Goal: Transaction & Acquisition: Purchase product/service

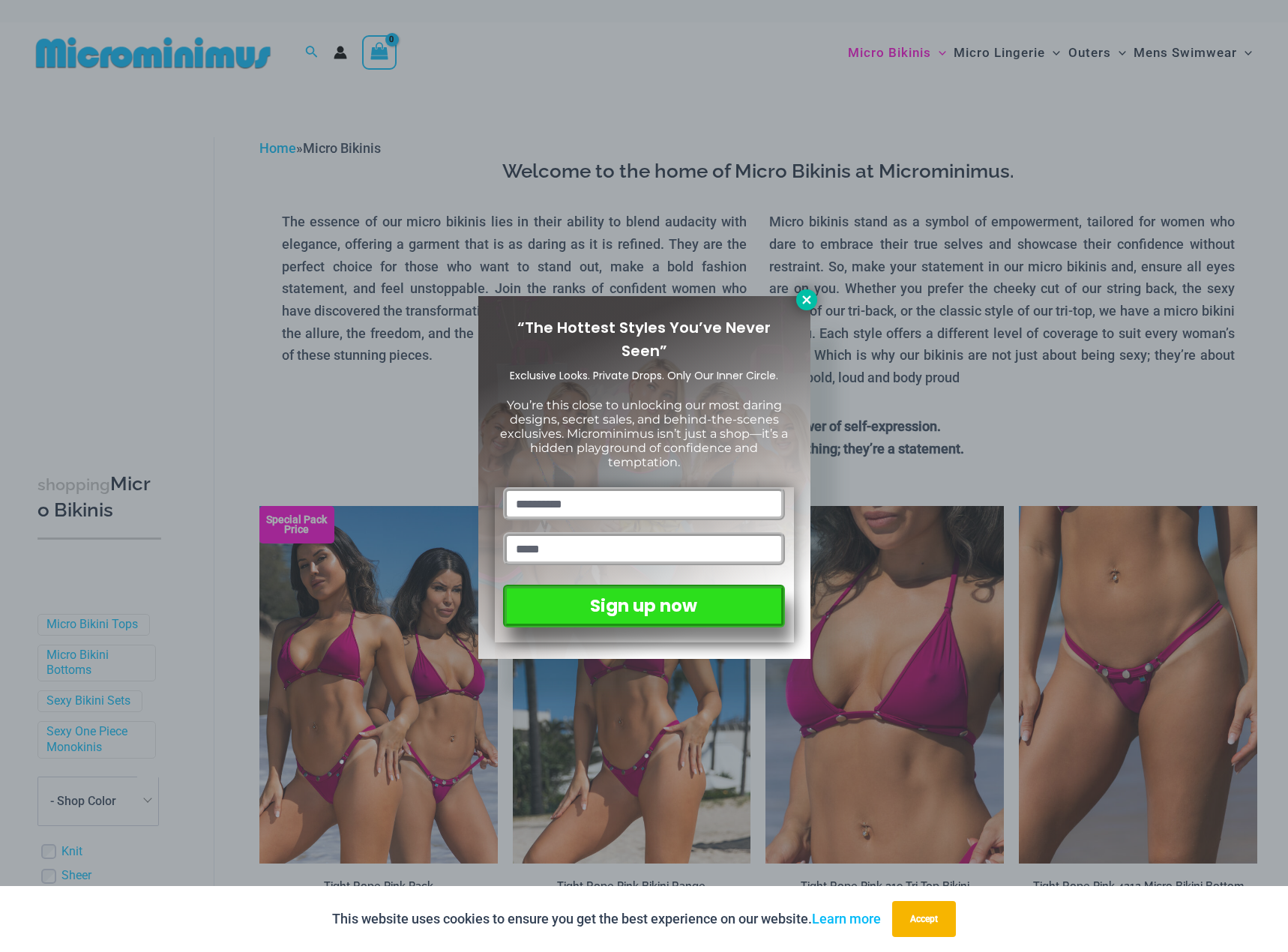
click at [805, 293] on icon at bounding box center [807, 300] width 14 height 14
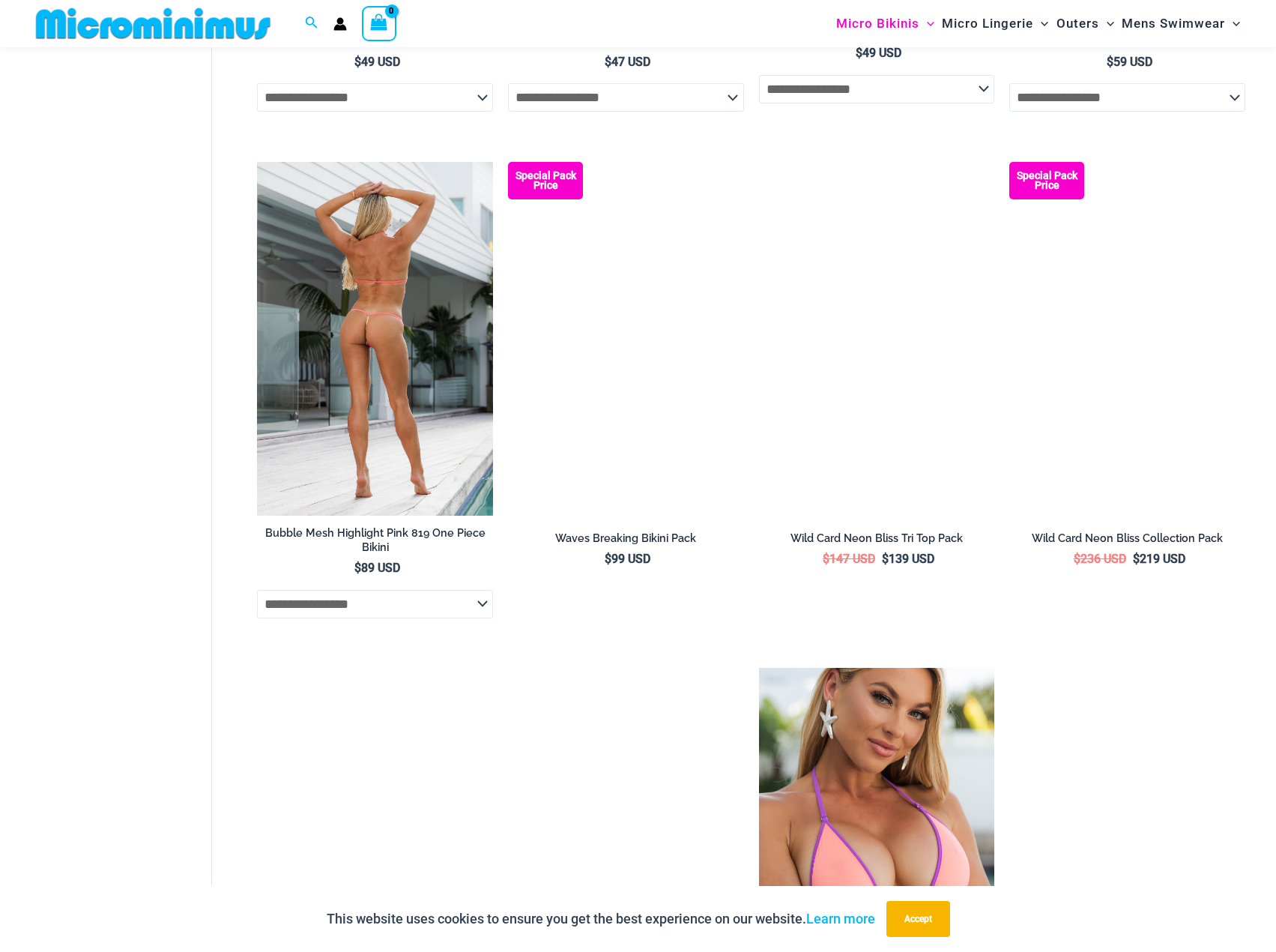
scroll to position [2757, 0]
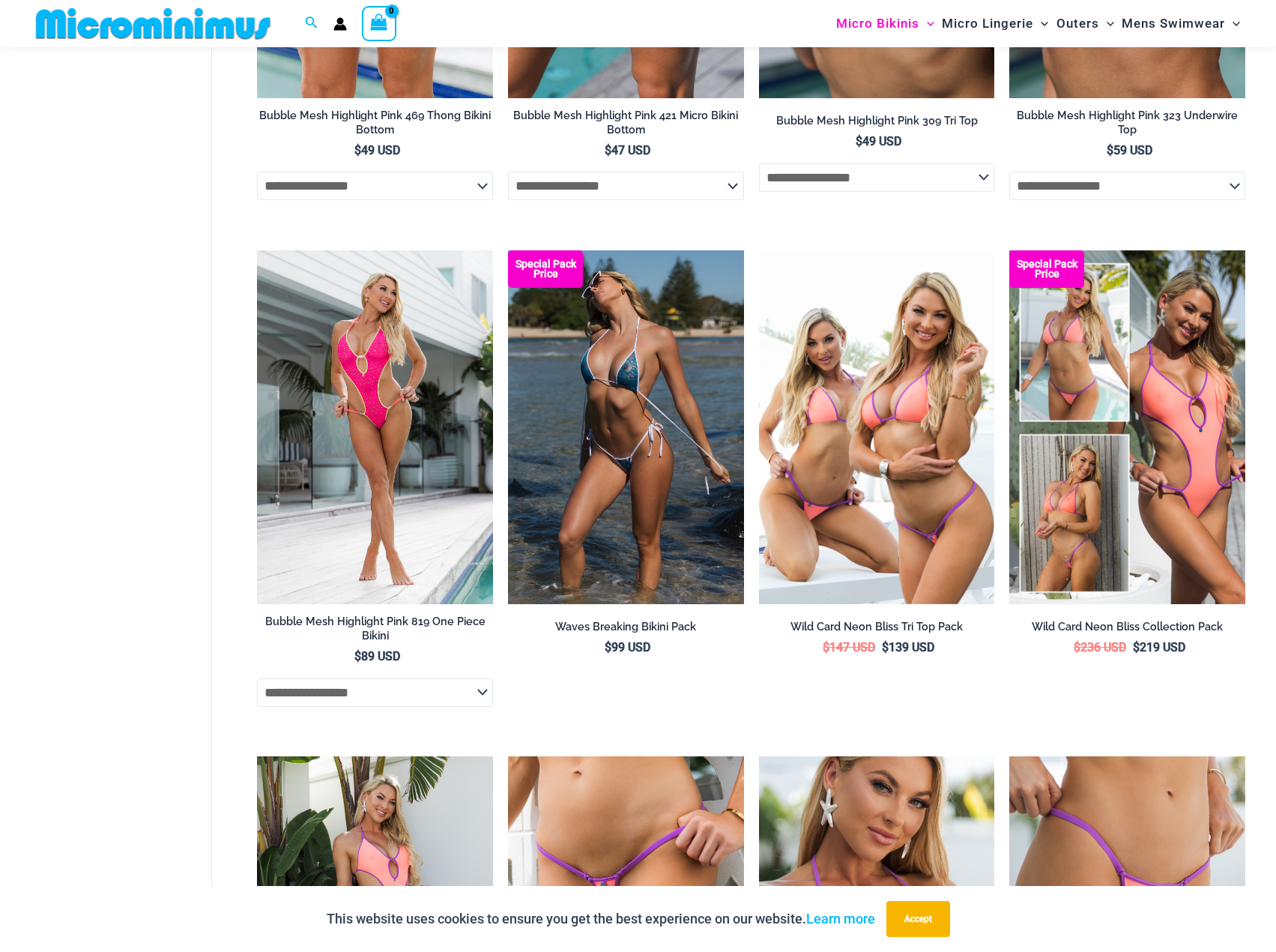
click at [141, 24] on img at bounding box center [153, 24] width 247 height 34
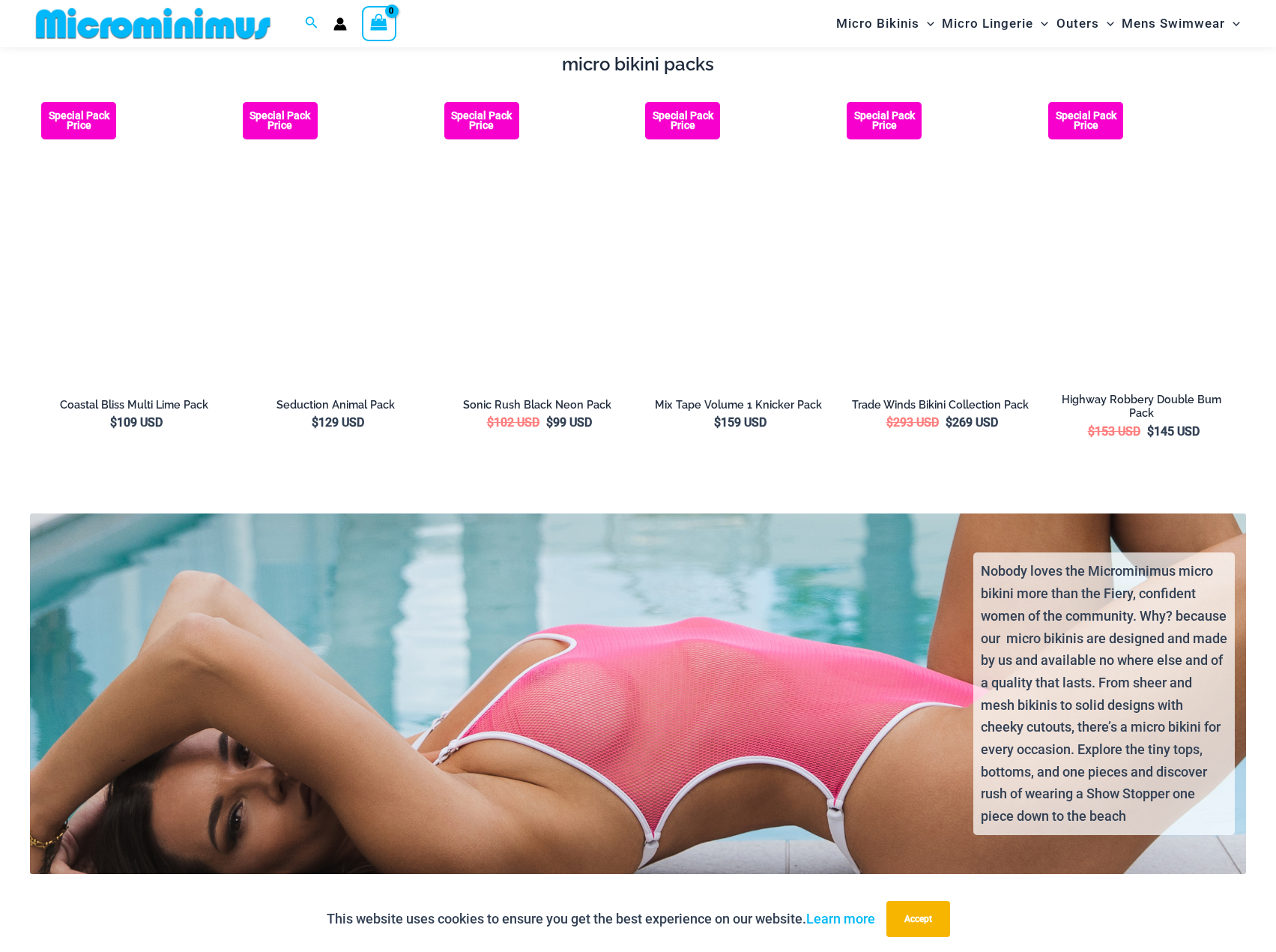
scroll to position [3137, 0]
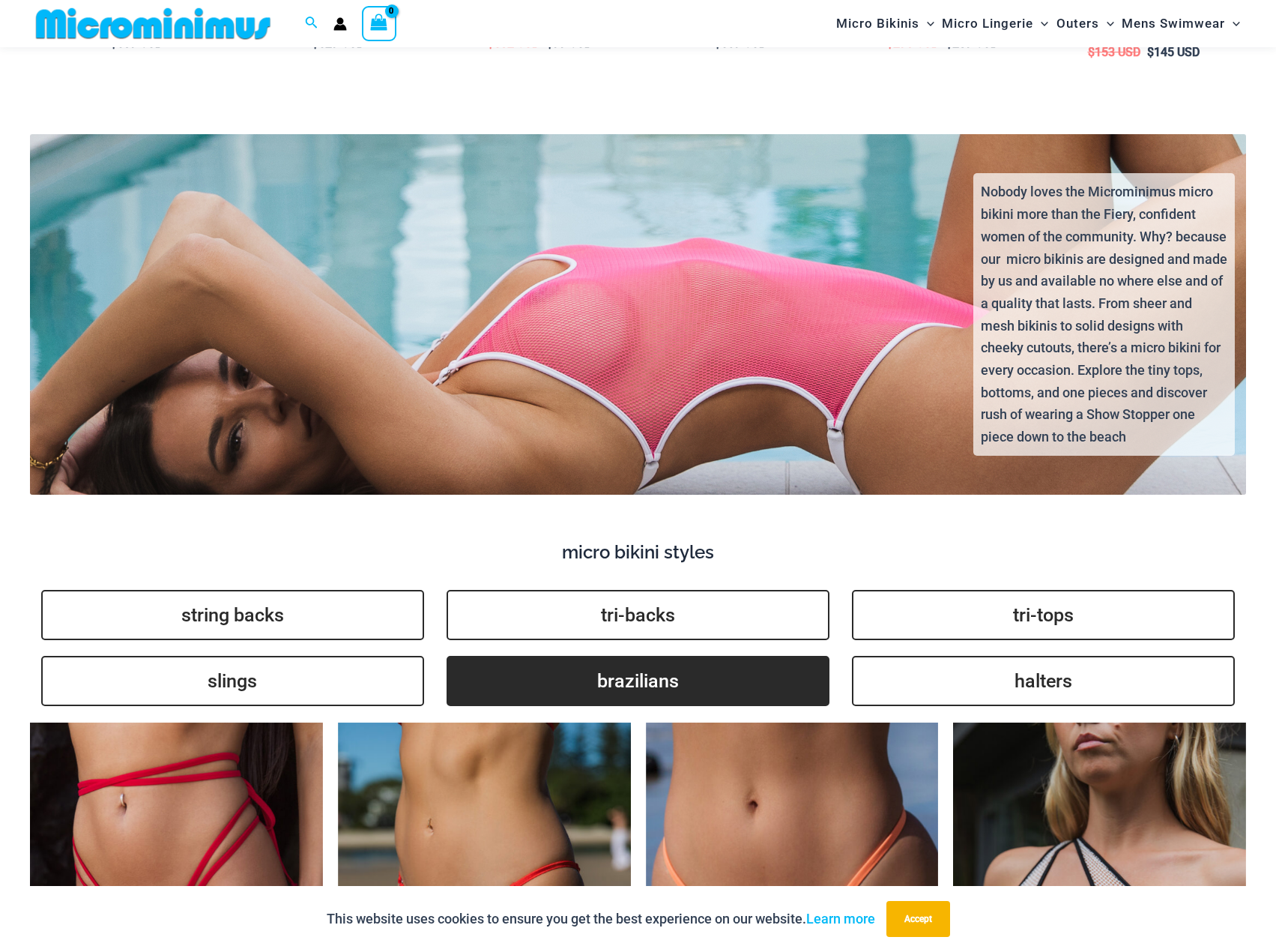
click at [706, 683] on link "brazilians" at bounding box center [638, 681] width 383 height 50
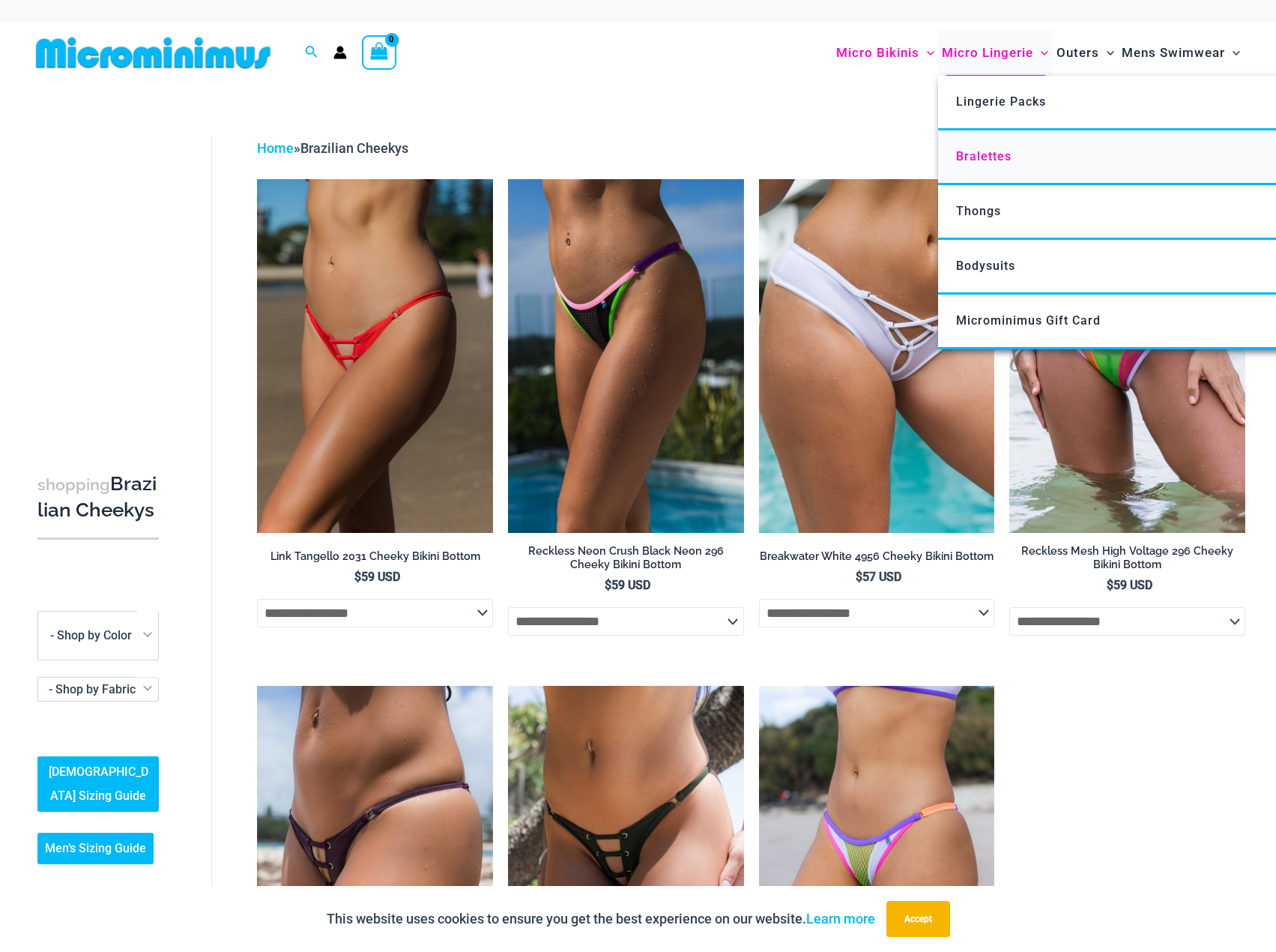
click at [983, 151] on span "Bralettes" at bounding box center [984, 156] width 56 height 15
